Goal: Transaction & Acquisition: Purchase product/service

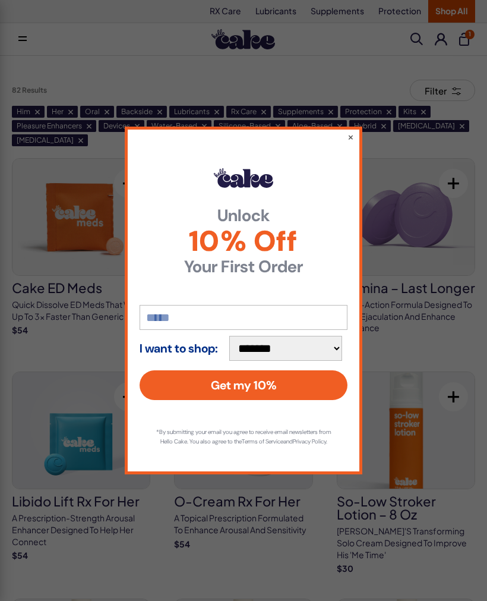
click at [320, 315] on input "email" at bounding box center [244, 317] width 208 height 25
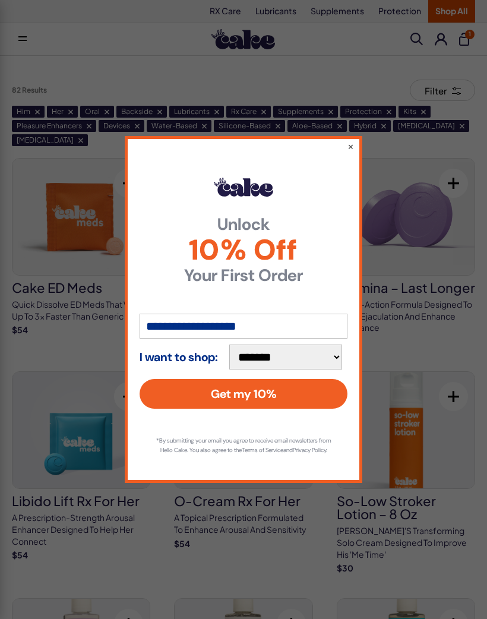
type input "**********"
click at [326, 386] on button "Get my 10%" at bounding box center [244, 394] width 208 height 30
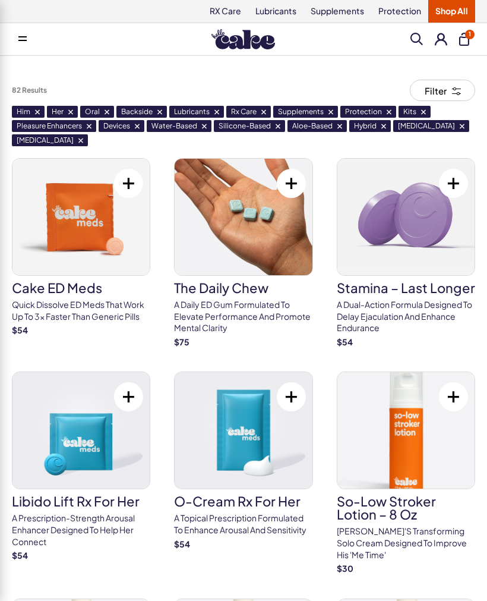
click at [424, 232] on img at bounding box center [405, 217] width 137 height 116
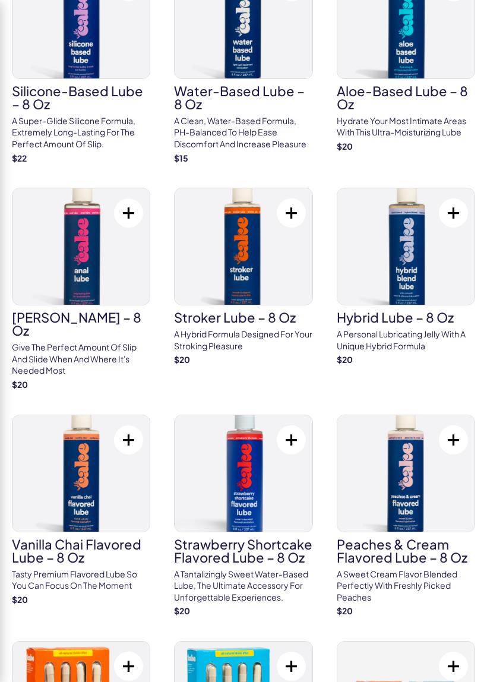
scroll to position [637, 0]
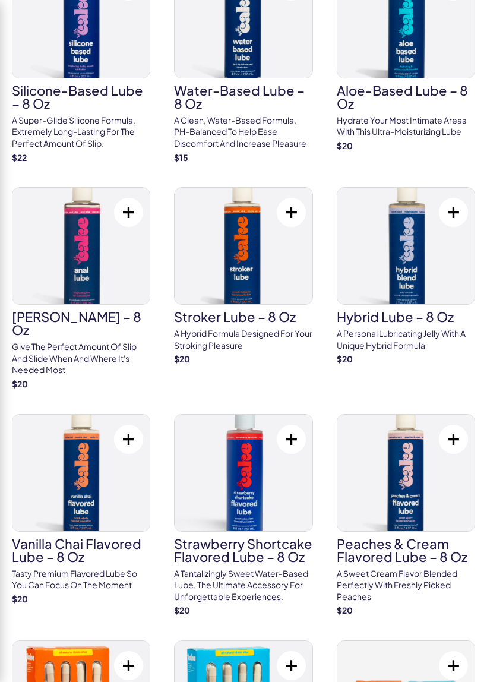
click at [413, 244] on img at bounding box center [405, 246] width 137 height 116
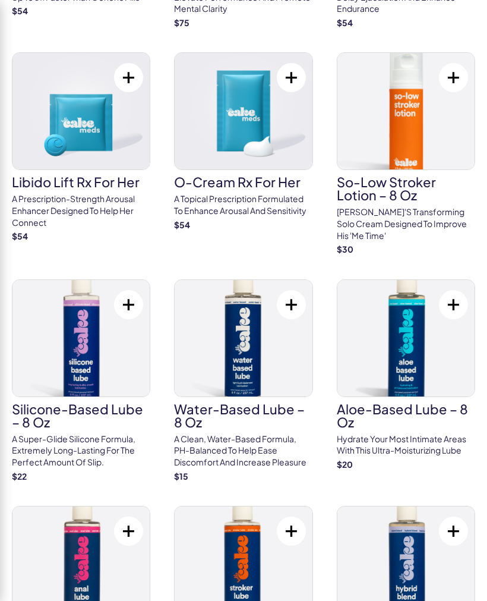
scroll to position [318, 0]
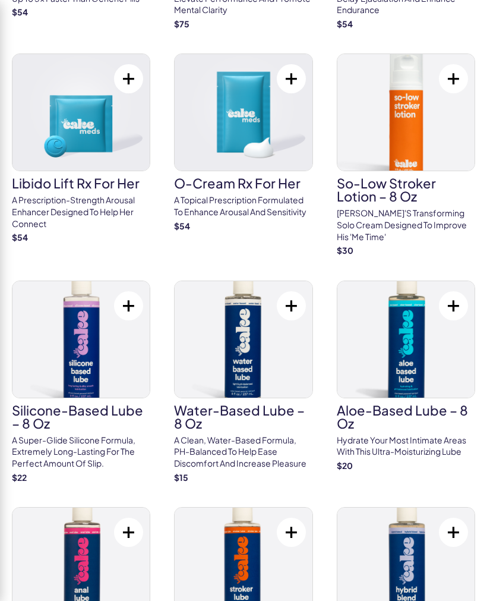
click at [102, 344] on img at bounding box center [80, 339] width 137 height 116
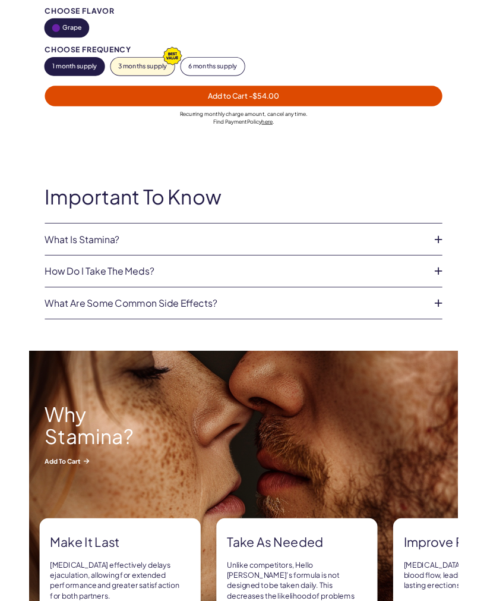
scroll to position [845, 0]
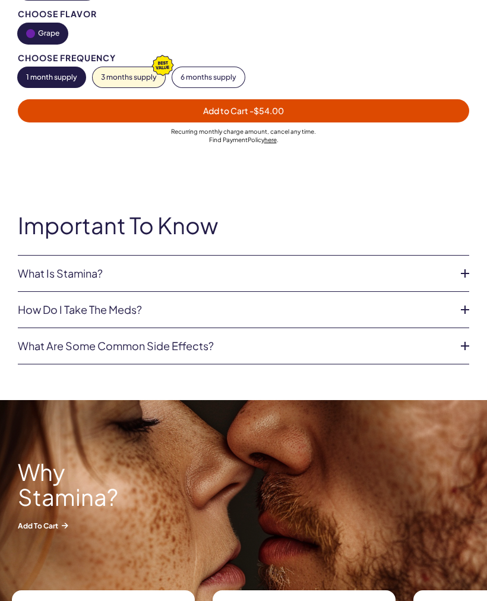
click at [460, 264] on icon at bounding box center [465, 273] width 18 height 18
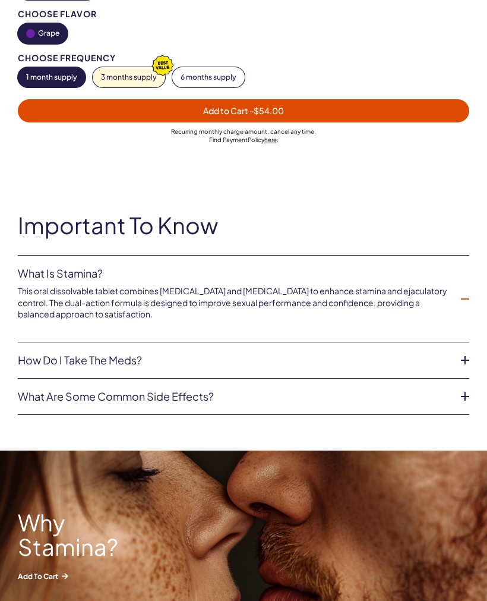
click at [461, 351] on icon at bounding box center [465, 360] width 18 height 18
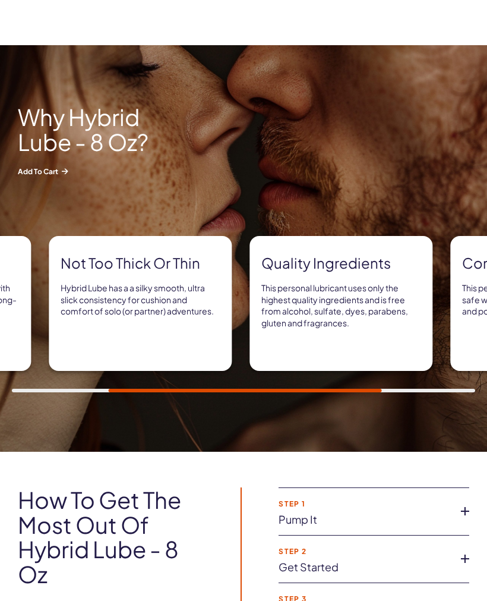
scroll to position [897, 0]
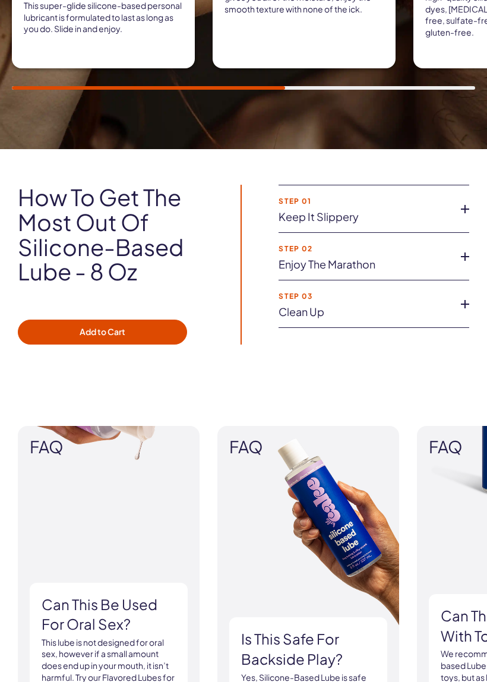
scroll to position [1292, 0]
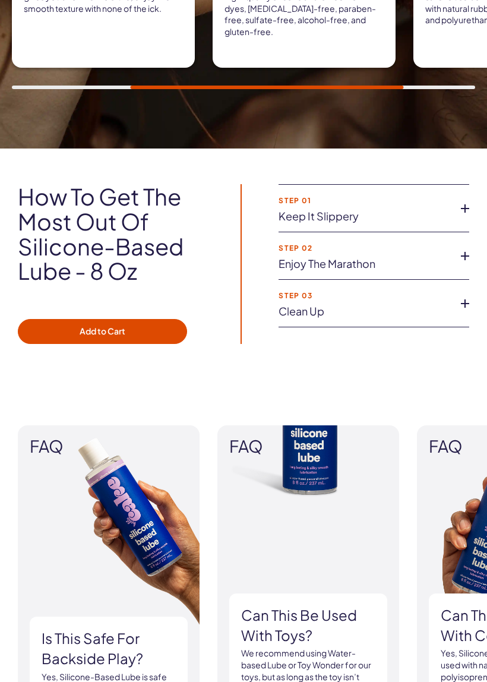
click at [392, 201] on li "Step 01 Keep it slippery Don’t risk dryness ruining your fun, apply a generous …" at bounding box center [374, 209] width 191 height 48
click at [373, 210] on link "Keep it slippery" at bounding box center [365, 216] width 172 height 12
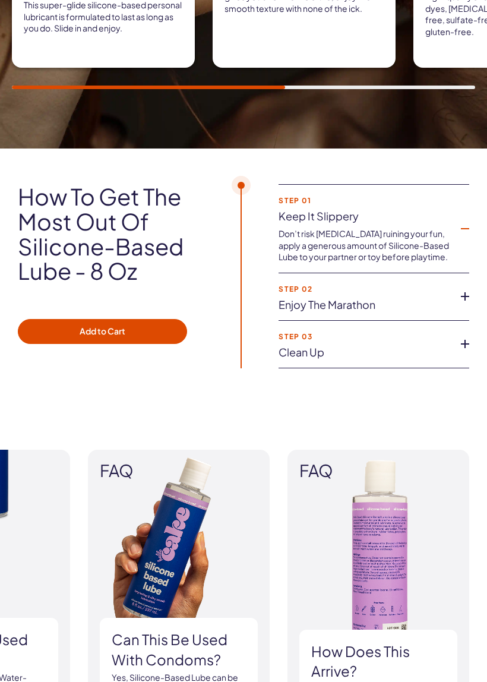
click at [140, 319] on button "Add to Cart" at bounding box center [102, 331] width 169 height 25
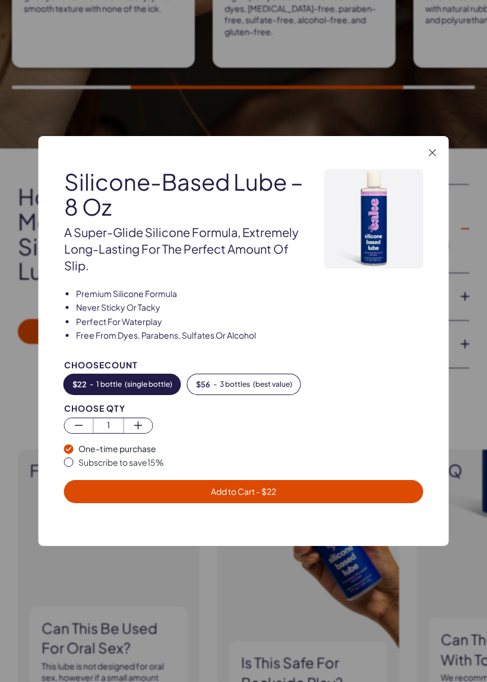
click at [373, 485] on span "Add to Cart - $ 22" at bounding box center [243, 492] width 345 height 14
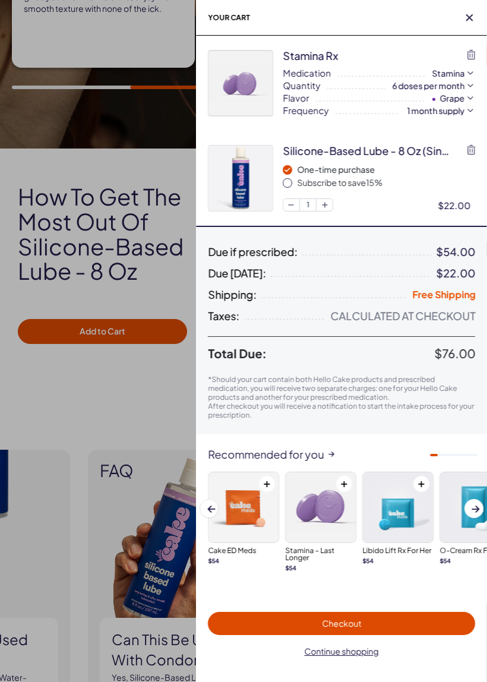
click at [473, 51] on icon "button" at bounding box center [471, 55] width 8 height 10
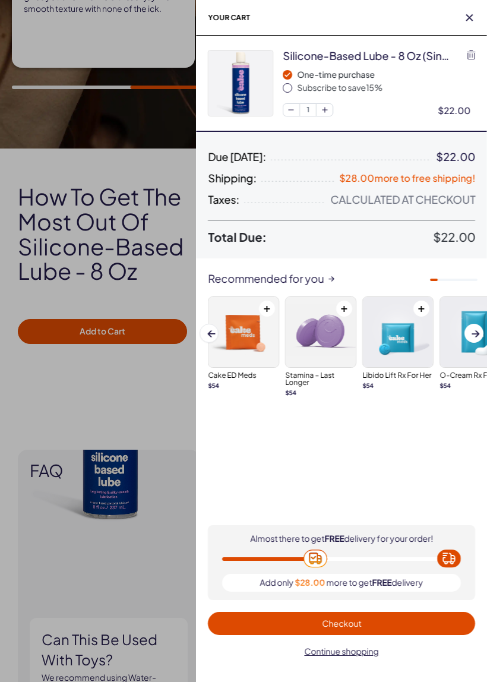
click at [427, 600] on button "Checkout" at bounding box center [341, 623] width 267 height 23
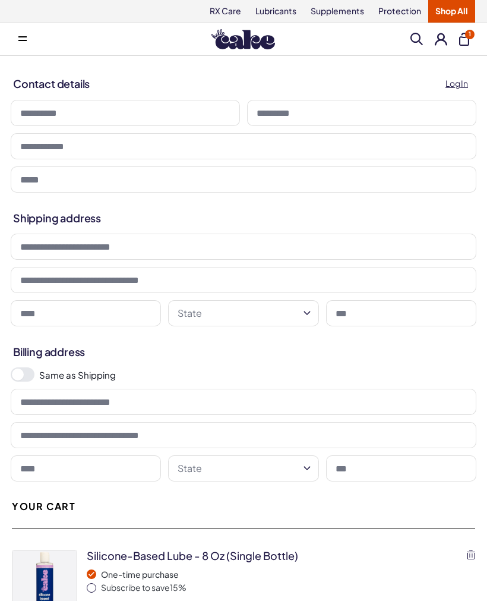
click at [172, 110] on input at bounding box center [125, 113] width 229 height 26
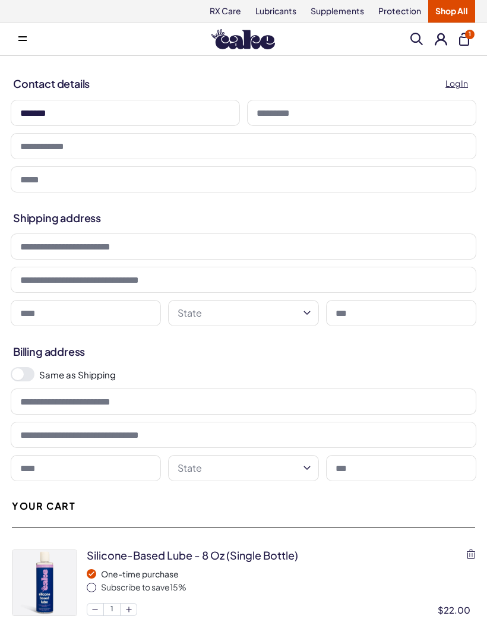
type input "*******"
click at [357, 124] on input at bounding box center [361, 113] width 229 height 26
type input "****"
click at [153, 151] on input "tel" at bounding box center [244, 146] width 466 height 26
type input "**********"
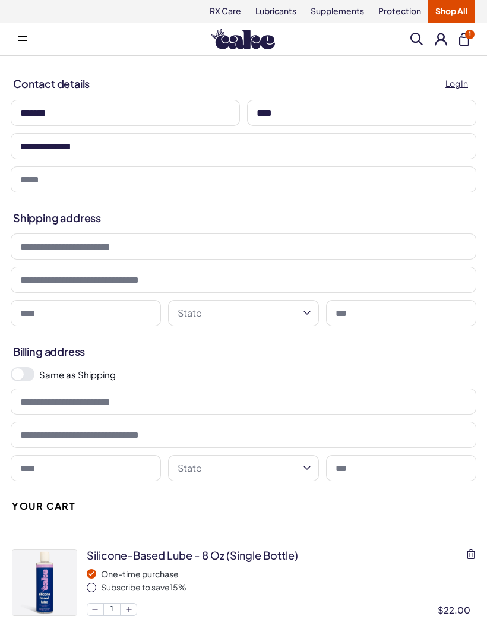
click at [355, 176] on input "email" at bounding box center [244, 179] width 466 height 26
type input "**********"
click at [355, 238] on input at bounding box center [244, 246] width 466 height 26
type input "**********"
click at [127, 314] on input at bounding box center [86, 313] width 150 height 26
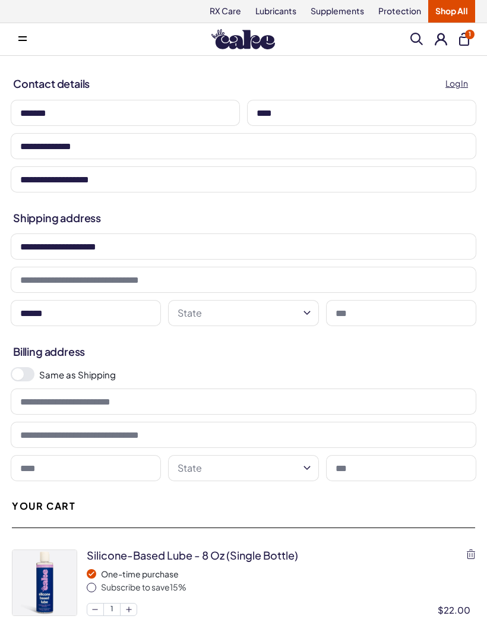
type input "******"
click at [315, 309] on button "State" at bounding box center [243, 313] width 150 height 26
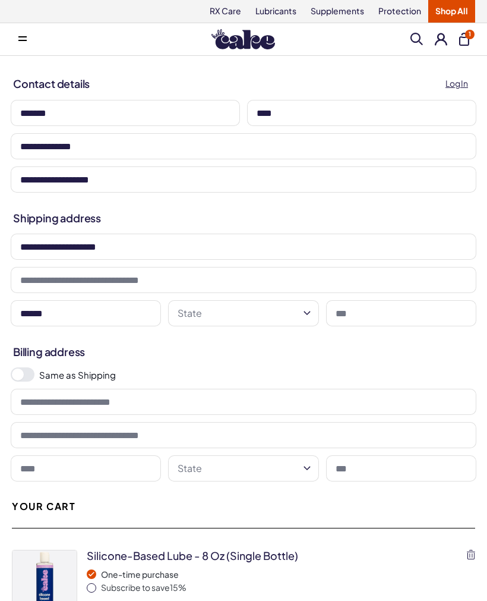
click at [305, 309] on icon "button" at bounding box center [307, 313] width 14 height 14
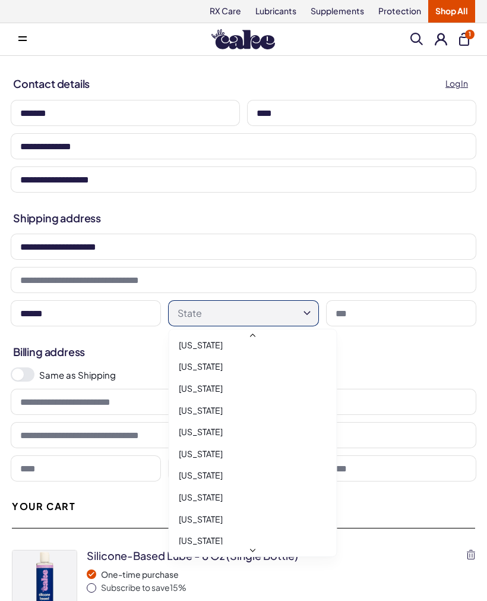
scroll to position [187, 0]
click at [204, 490] on div "Illinois" at bounding box center [253, 497] width 160 height 22
select select "**"
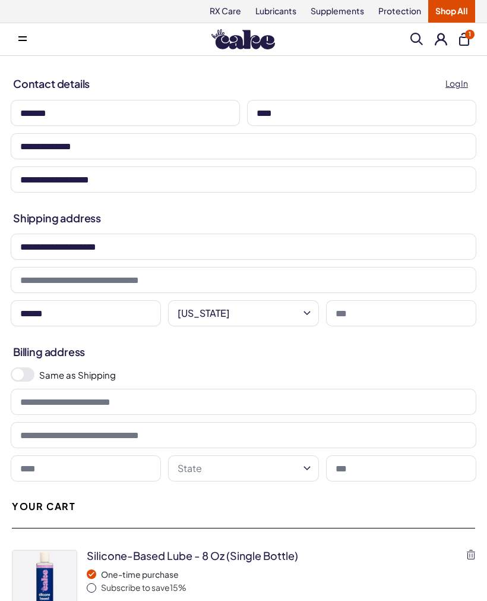
click at [384, 311] on input at bounding box center [401, 313] width 150 height 26
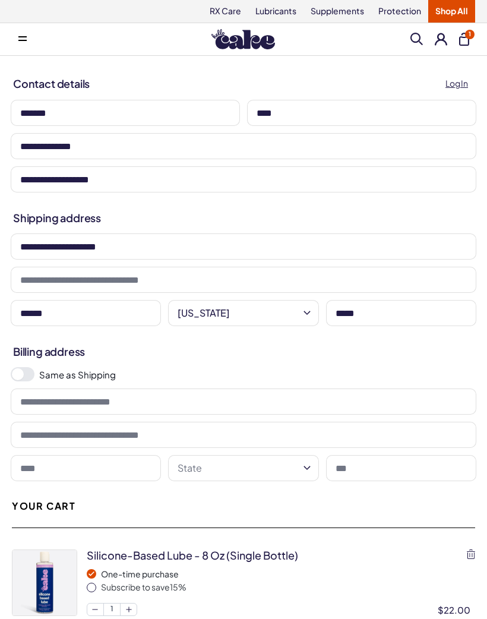
type input "*****"
click at [24, 380] on span at bounding box center [23, 374] width 24 height 14
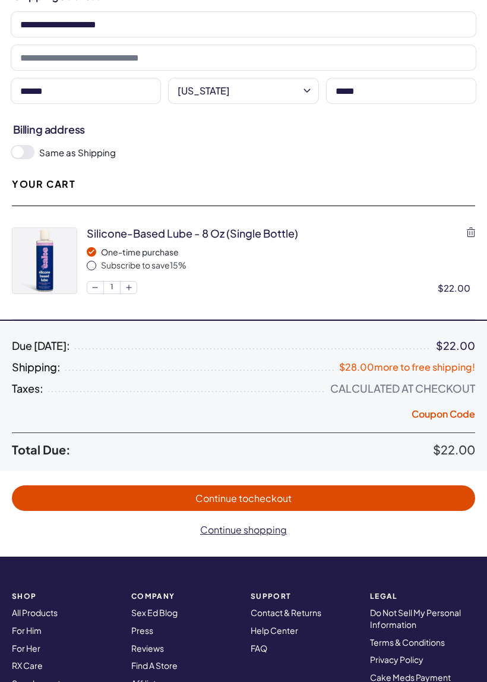
scroll to position [223, 0]
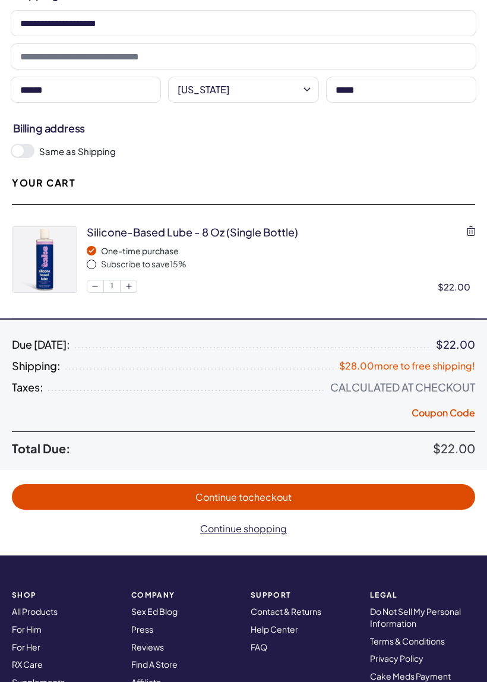
click at [413, 490] on span "Continue to checkout" at bounding box center [244, 497] width 440 height 14
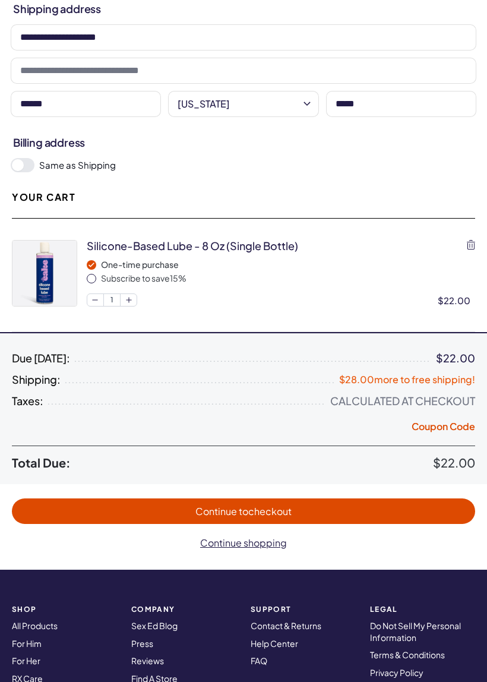
click at [399, 498] on button "Continue to checkout" at bounding box center [243, 511] width 463 height 26
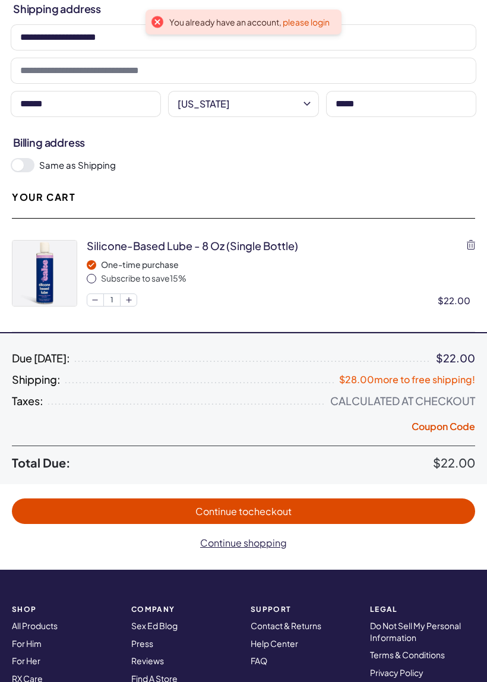
click at [320, 18] on div "**********" at bounding box center [243, 60] width 463 height 119
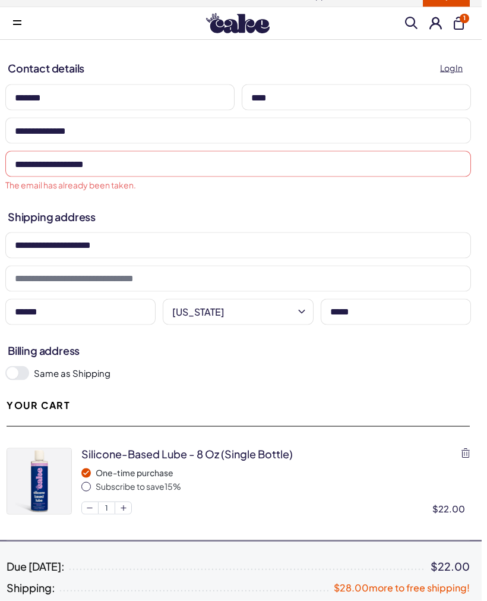
scroll to position [0, 2]
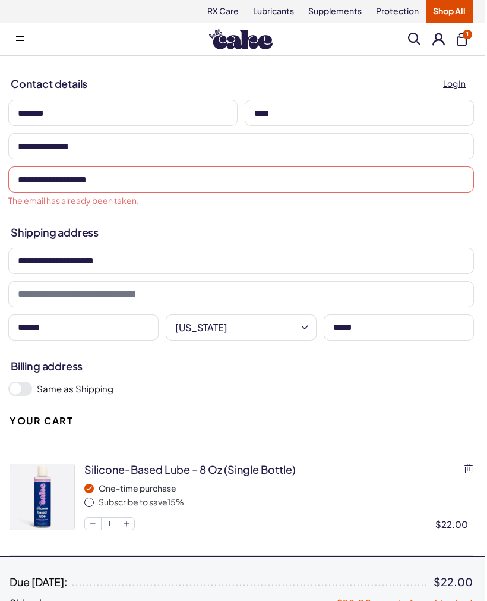
click at [435, 45] on button at bounding box center [439, 39] width 12 height 12
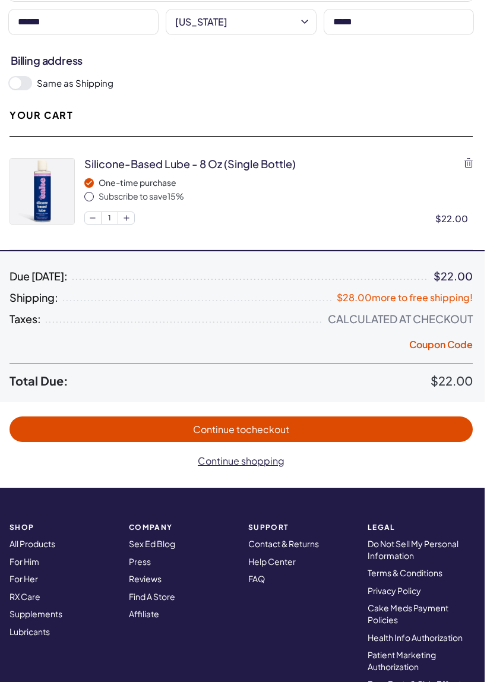
scroll to position [307, 2]
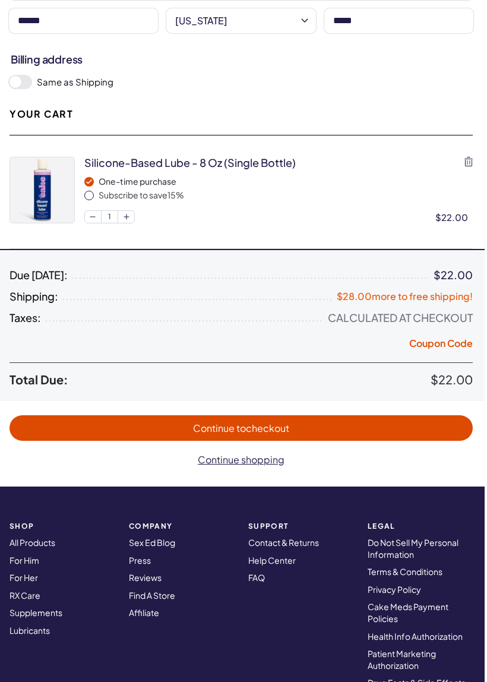
click at [391, 416] on button "Continue to checkout" at bounding box center [241, 428] width 463 height 26
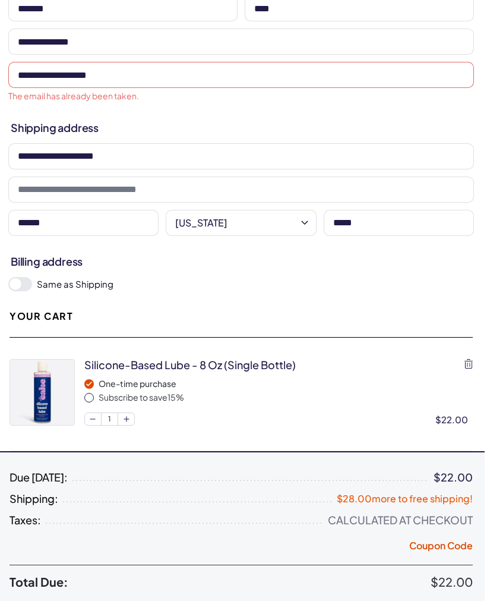
scroll to position [0, 2]
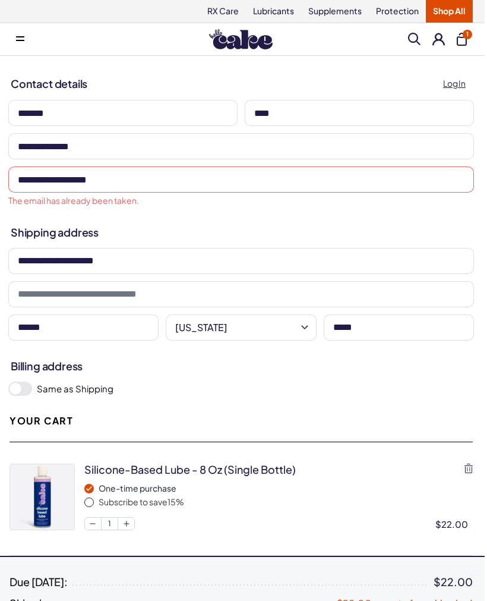
click at [463, 37] on button "1" at bounding box center [462, 39] width 10 height 13
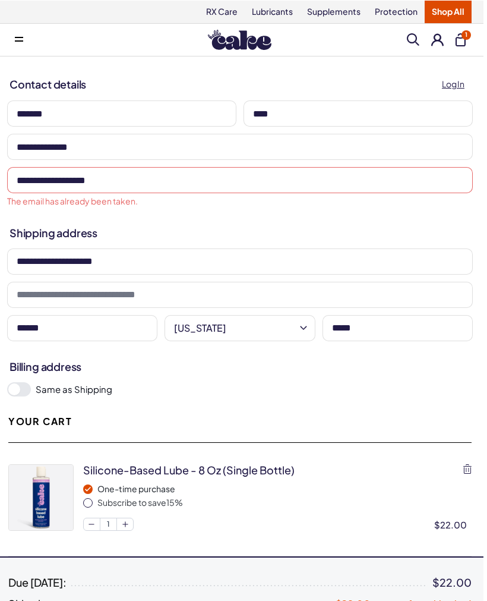
scroll to position [0, 2]
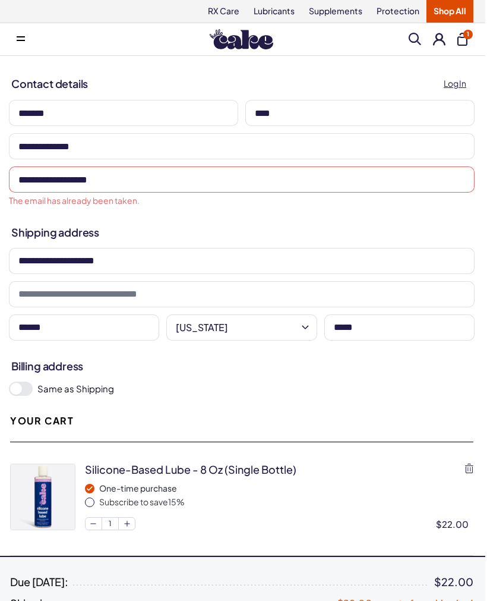
click at [415, 39] on span at bounding box center [415, 39] width 12 height 12
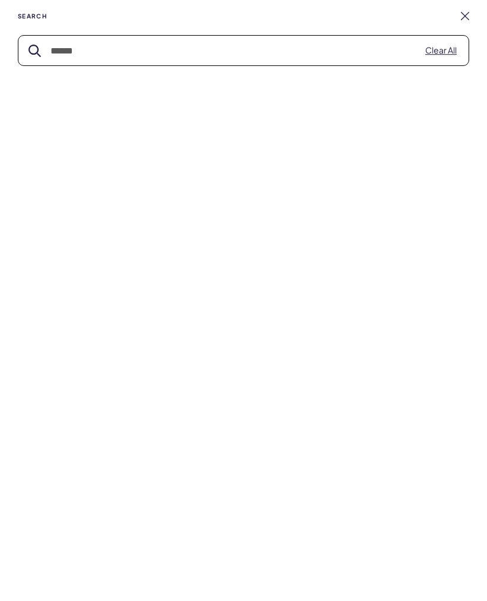
click at [463, 14] on link at bounding box center [465, 16] width 8 height 8
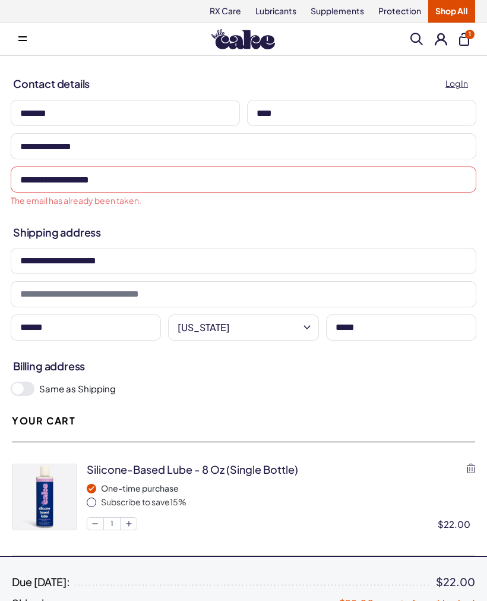
click at [440, 36] on button at bounding box center [441, 39] width 12 height 12
click at [31, 29] on button at bounding box center [23, 39] width 24 height 24
click at [454, 82] on span "Log In" at bounding box center [457, 84] width 23 height 14
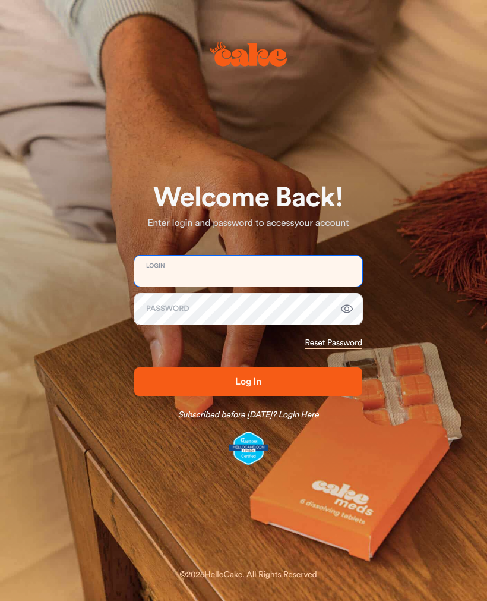
click at [340, 264] on input "email" at bounding box center [248, 270] width 228 height 31
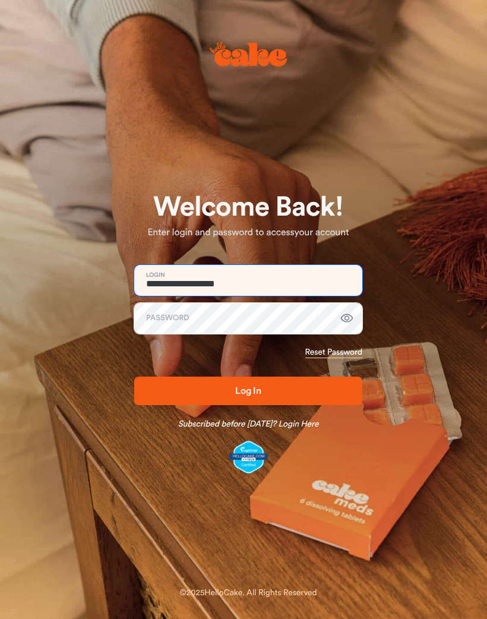
type input "**********"
click at [340, 387] on span "Log In" at bounding box center [248, 391] width 190 height 14
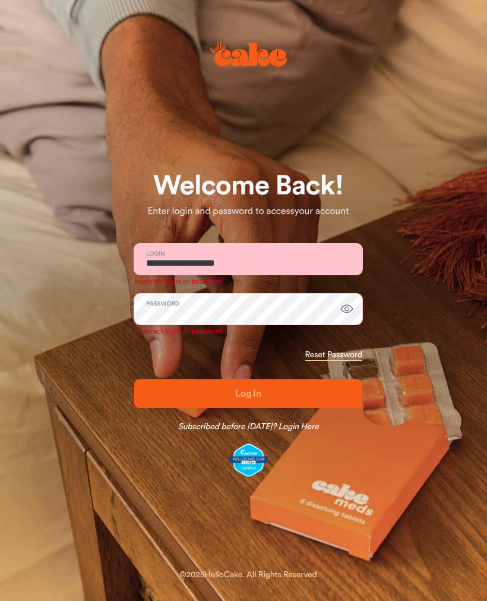
click at [353, 349] on link "Reset Password" at bounding box center [333, 355] width 57 height 12
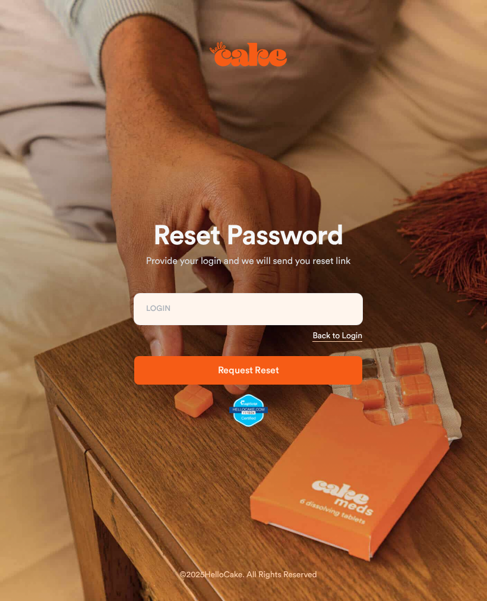
click at [349, 334] on link "Back to Login" at bounding box center [337, 336] width 50 height 12
click at [347, 339] on link "Back to Login" at bounding box center [337, 336] width 50 height 12
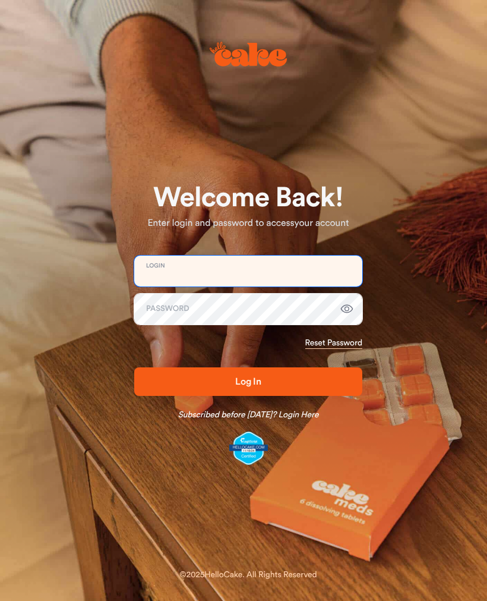
click at [262, 270] on input "email" at bounding box center [248, 270] width 228 height 31
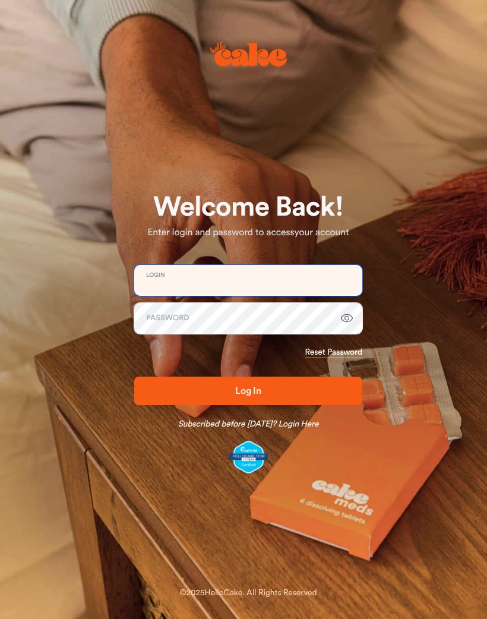
click at [241, 295] on input "email" at bounding box center [248, 280] width 228 height 31
click at [340, 381] on button "Log In" at bounding box center [248, 391] width 228 height 29
type input "*"
type input "**********"
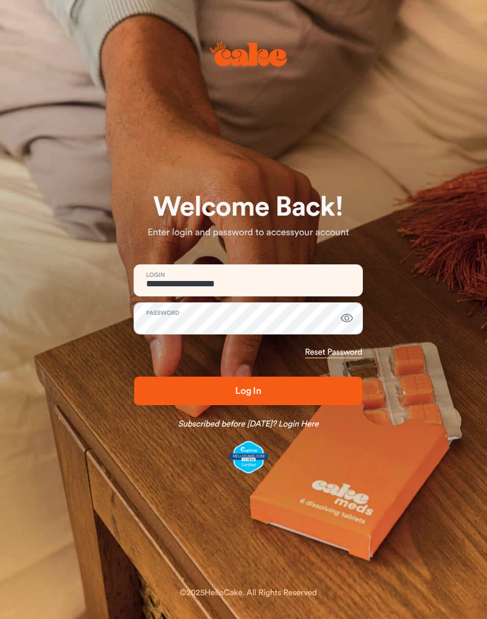
click at [337, 388] on span "Log In" at bounding box center [248, 391] width 190 height 14
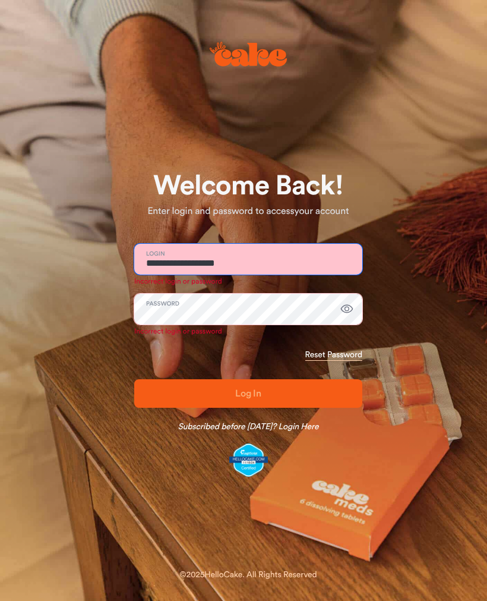
click at [329, 254] on input "**********" at bounding box center [248, 259] width 228 height 31
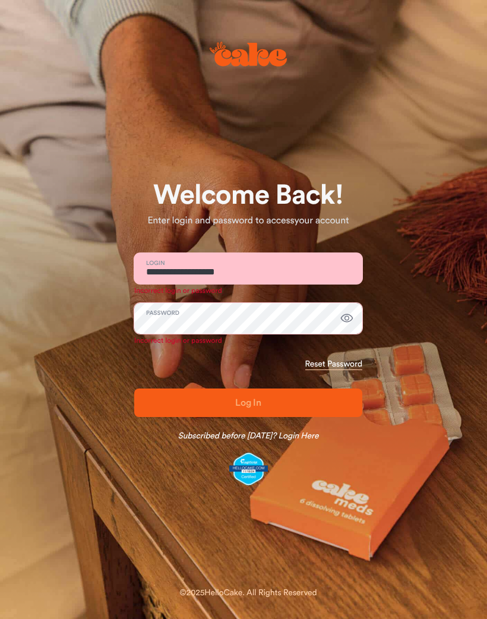
click at [311, 435] on link "Subscribed before [DATE]? Login Here" at bounding box center [248, 436] width 141 height 12
